Goal: Task Accomplishment & Management: Manage account settings

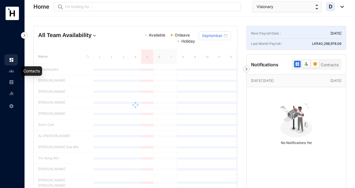
click at [13, 74] on link at bounding box center [16, 71] width 14 height 6
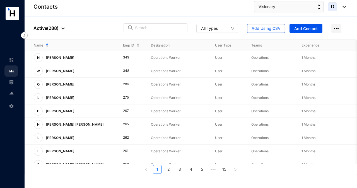
click at [11, 84] on img at bounding box center [11, 82] width 5 height 5
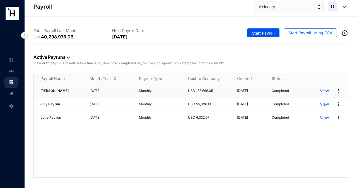
click at [339, 91] on img at bounding box center [338, 91] width 6 height 6
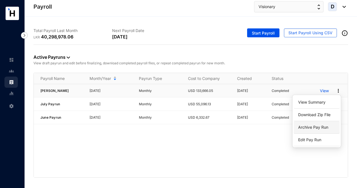
click at [314, 128] on p "Archive Pay Run" at bounding box center [316, 127] width 39 height 9
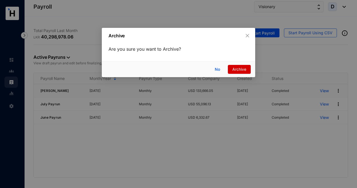
click at [237, 69] on span "Archive" at bounding box center [239, 69] width 14 height 6
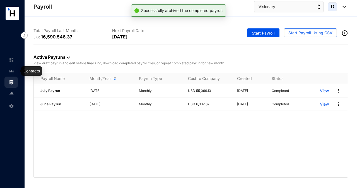
click at [13, 72] on img at bounding box center [11, 71] width 5 height 5
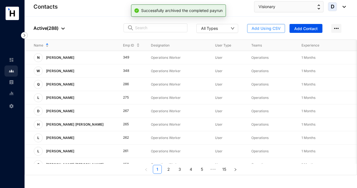
click at [259, 29] on span "Add Using CSV" at bounding box center [265, 29] width 29 height 6
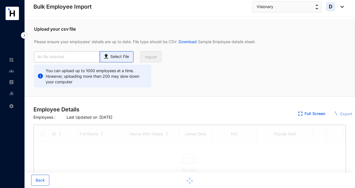
click at [116, 57] on p "Select File" at bounding box center [119, 57] width 19 height 6
click at [0, 0] on input "Select File" at bounding box center [0, 0] width 0 height 0
checkbox input "true"
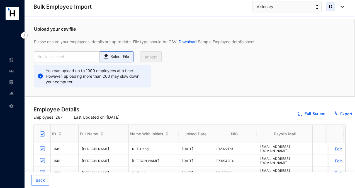
type input "Visionary Emp Data Base_August.csv"
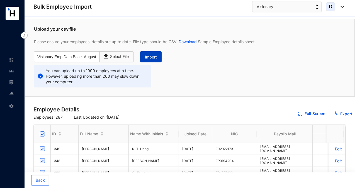
click at [151, 55] on span "Import" at bounding box center [151, 57] width 12 height 6
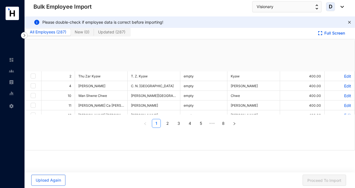
checkbox input "true"
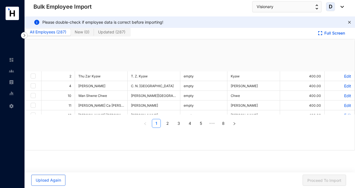
checkbox input "true"
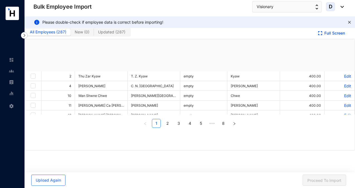
checkbox input "true"
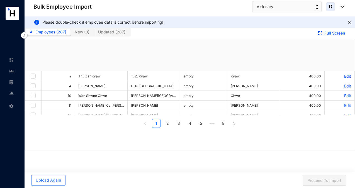
checkbox input "true"
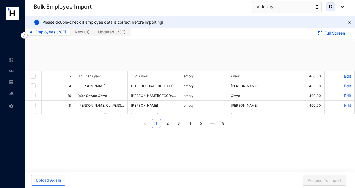
checkbox input "true"
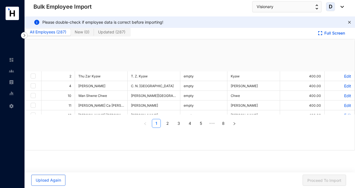
checkbox input "true"
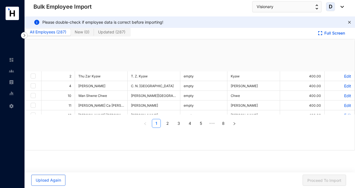
checkbox input "true"
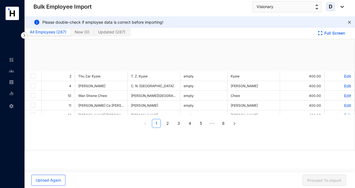
checkbox input "true"
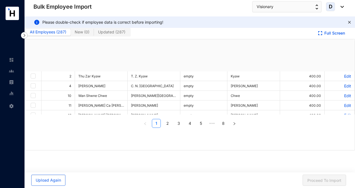
checkbox input "true"
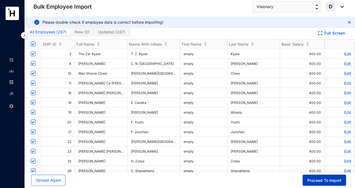
click at [311, 181] on span "Proceed To Import" at bounding box center [324, 181] width 34 height 6
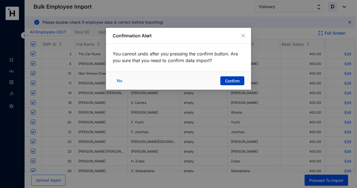
click at [230, 78] on span "Confirm" at bounding box center [232, 81] width 14 height 6
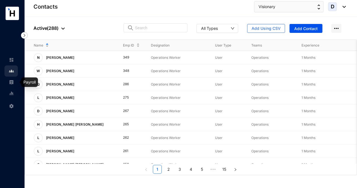
click at [13, 83] on img at bounding box center [11, 82] width 5 height 5
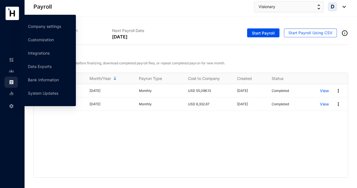
click at [13, 107] on img at bounding box center [11, 106] width 5 height 5
click at [42, 82] on link "Bank Information" at bounding box center [43, 79] width 31 height 5
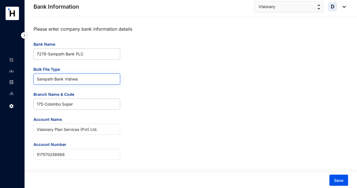
click at [73, 80] on span "Sampath Bank Vishwa" at bounding box center [77, 79] width 80 height 11
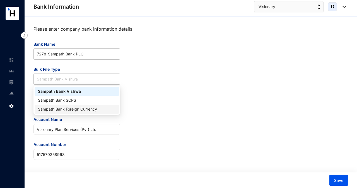
click at [72, 109] on div "Sampath Bank Foreign Currency" at bounding box center [77, 109] width 78 height 6
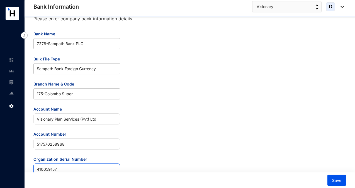
scroll to position [10, 0]
type input "410059157"
click at [340, 180] on span "Save" at bounding box center [336, 181] width 9 height 6
click at [341, 181] on button "Save" at bounding box center [336, 180] width 19 height 11
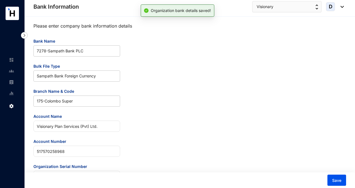
scroll to position [3, 0]
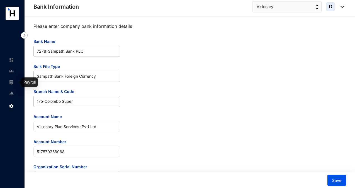
click at [12, 82] on img at bounding box center [11, 82] width 5 height 5
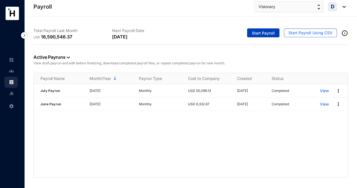
click at [253, 33] on span "Start Payroll" at bounding box center [263, 33] width 23 height 6
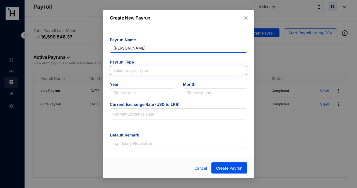
type input "[PERSON_NAME]"
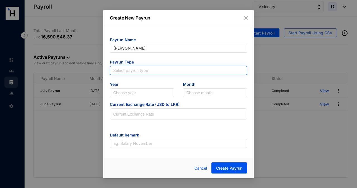
type input "[PERSON_NAME]"
click at [155, 68] on input "search" at bounding box center [178, 70] width 130 height 8
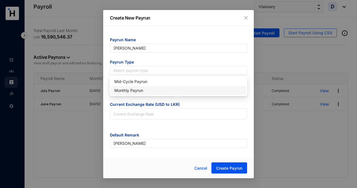
click at [147, 90] on div "Monthly Payrun" at bounding box center [178, 90] width 128 height 6
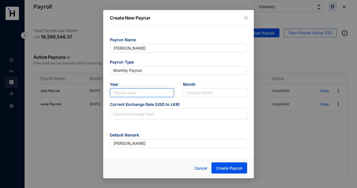
click at [147, 92] on input "search" at bounding box center [141, 93] width 57 height 8
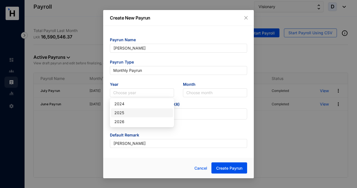
click at [142, 113] on div "2025" at bounding box center [141, 113] width 55 height 6
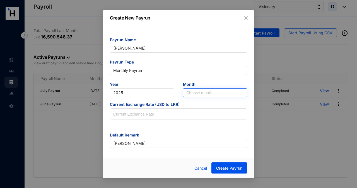
click at [195, 92] on input "search" at bounding box center [214, 93] width 57 height 8
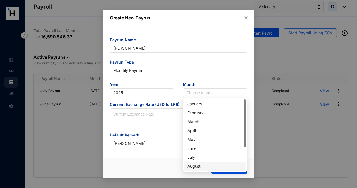
click at [198, 165] on div "August" at bounding box center [214, 166] width 55 height 6
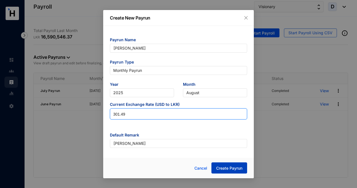
type input "301.49"
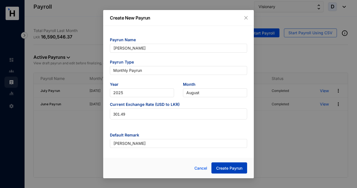
click at [238, 169] on span "Create Payrun" at bounding box center [229, 168] width 26 height 6
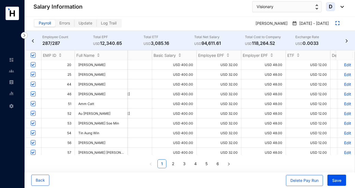
scroll to position [0, 139]
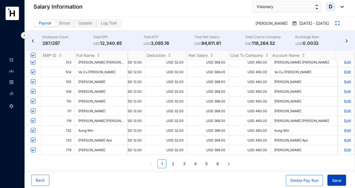
click at [338, 181] on span "Save" at bounding box center [336, 181] width 9 height 6
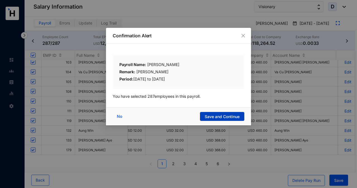
click at [233, 118] on span "Save and Continue" at bounding box center [221, 117] width 35 height 6
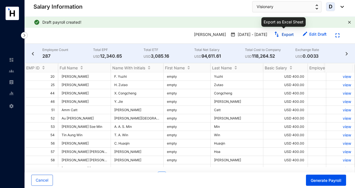
click at [284, 34] on link "Export" at bounding box center [288, 34] width 12 height 5
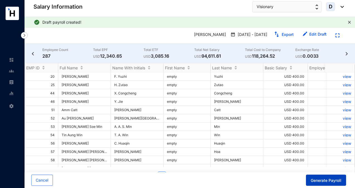
click at [329, 182] on span "Generate Payroll" at bounding box center [326, 181] width 31 height 6
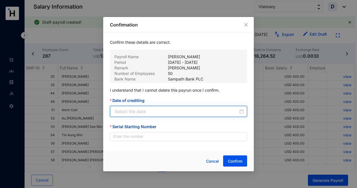
click at [180, 111] on input "Date of crediting" at bounding box center [175, 111] width 123 height 7
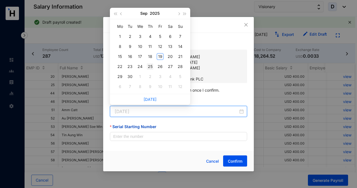
type input "[DATE]"
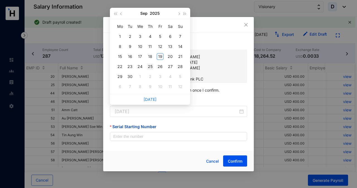
click at [150, 65] on div "25" at bounding box center [150, 66] width 7 height 7
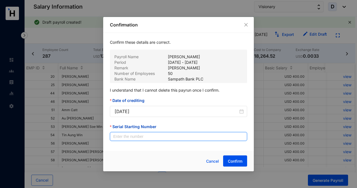
click at [150, 137] on input "Serial Starting Number" at bounding box center [178, 136] width 137 height 9
type input "00001"
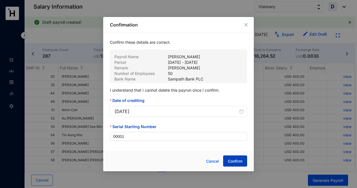
click at [233, 160] on span "Confirm" at bounding box center [235, 162] width 14 height 6
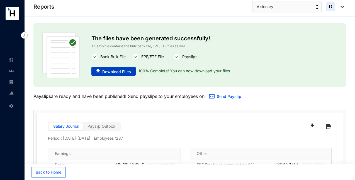
click at [124, 70] on span "Download Files" at bounding box center [116, 72] width 29 height 6
click at [12, 72] on img at bounding box center [11, 71] width 5 height 5
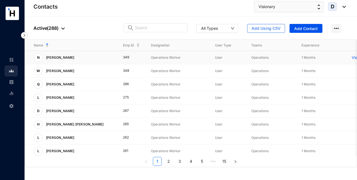
click at [352, 57] on p "View More" at bounding box center [362, 58] width 22 height 6
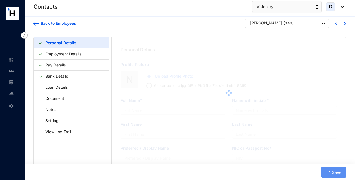
type input "[PERSON_NAME]"
type input "N. T. Hang"
type input "Hang"
type input "[PERSON_NAME]"
type input "E02922173"
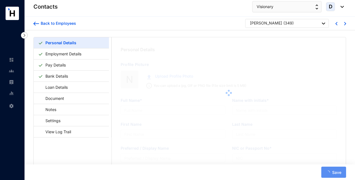
type input "[STREET_ADDRESS][PERSON_NAME]"
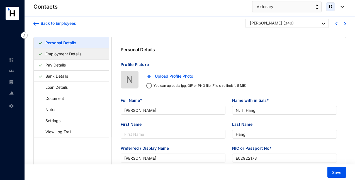
click at [79, 58] on link "Employment Details" at bounding box center [63, 53] width 40 height 11
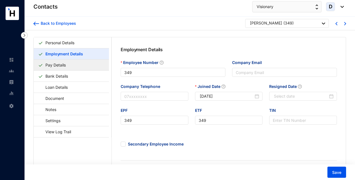
click at [68, 69] on link "Pay Details" at bounding box center [55, 64] width 25 height 11
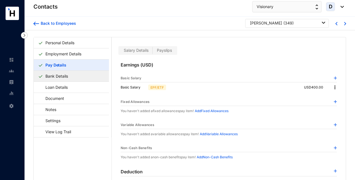
click at [70, 77] on link "Bank Details" at bounding box center [56, 75] width 27 height 11
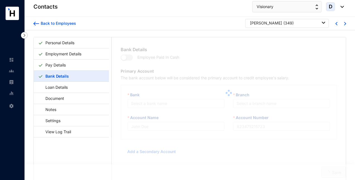
type input "[PERSON_NAME]"
type input "517570297288"
type input "[EMAIL_ADDRESS][DOMAIN_NAME]"
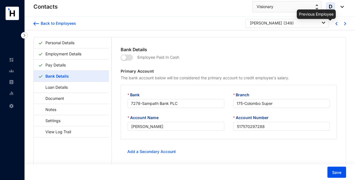
click at [335, 24] on img at bounding box center [336, 23] width 2 height 3
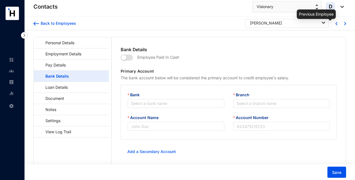
click at [335, 24] on img at bounding box center [336, 23] width 2 height 3
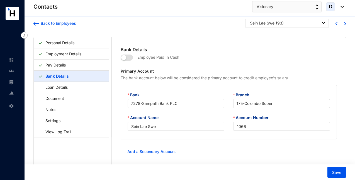
click at [342, 24] on div at bounding box center [339, 23] width 9 height 5
click at [344, 24] on img at bounding box center [345, 23] width 2 height 3
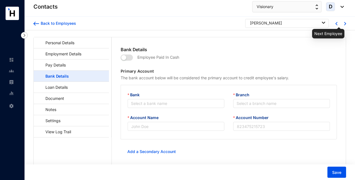
click at [344, 24] on img at bounding box center [345, 23] width 2 height 3
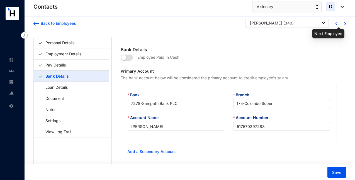
click at [344, 24] on img at bounding box center [345, 23] width 2 height 3
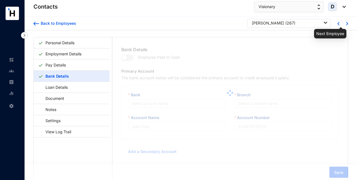
type input "[PERSON_NAME]"
type input "517570297578"
type input "[EMAIL_ADDRESS][DOMAIN_NAME]"
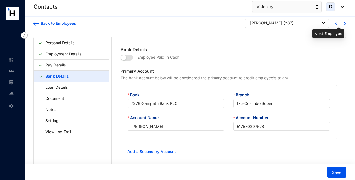
click at [344, 24] on img at bounding box center [345, 23] width 2 height 3
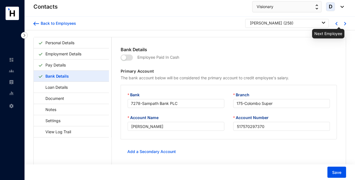
click at [344, 24] on img at bounding box center [345, 23] width 2 height 3
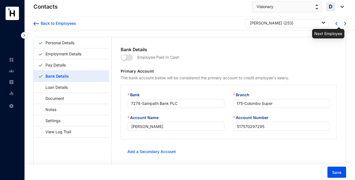
click at [344, 24] on img at bounding box center [345, 23] width 2 height 3
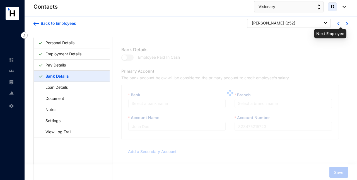
type input "[PERSON_NAME]"
type input "517570297493"
type input "[EMAIL_ADDRESS][DOMAIN_NAME]"
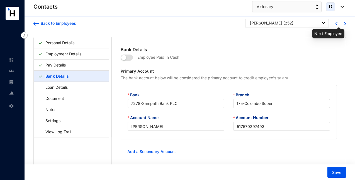
click at [344, 24] on img at bounding box center [345, 23] width 2 height 3
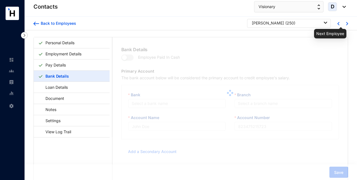
type input "[PERSON_NAME]"
type input "517570297233"
type input "[EMAIL_ADDRESS][DOMAIN_NAME]"
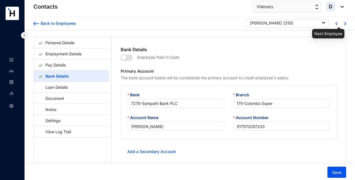
click at [344, 24] on img at bounding box center [345, 23] width 2 height 3
click at [342, 23] on div at bounding box center [339, 23] width 9 height 5
click at [344, 24] on img at bounding box center [345, 23] width 2 height 3
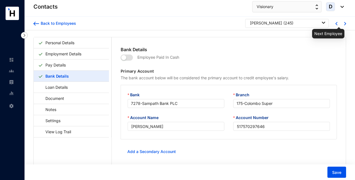
click at [344, 24] on img at bounding box center [345, 23] width 2 height 3
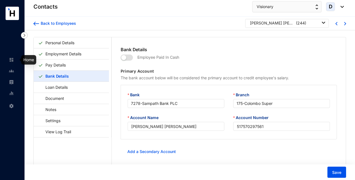
click at [12, 60] on img at bounding box center [11, 59] width 5 height 5
